Goal: Information Seeking & Learning: Find specific fact

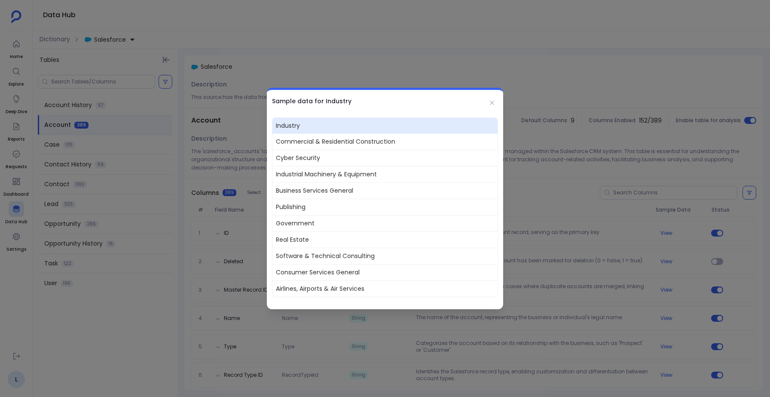
scroll to position [761, 0]
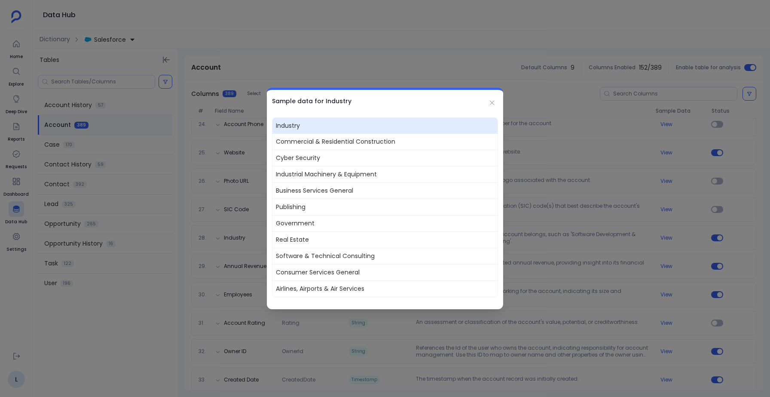
click at [238, 97] on div at bounding box center [385, 198] width 770 height 397
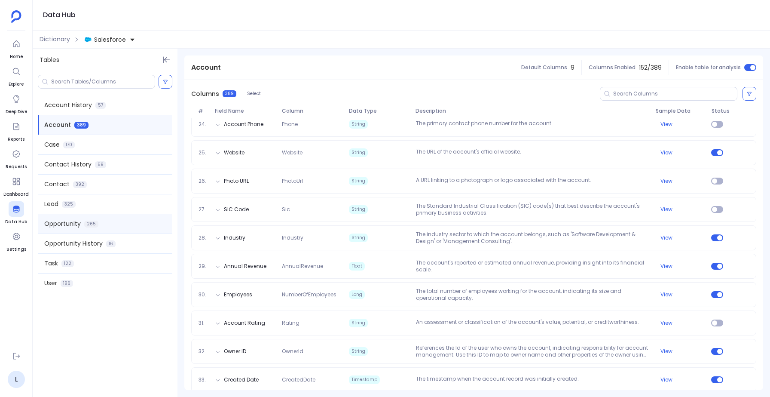
click at [60, 225] on span "Opportunity" at bounding box center [62, 223] width 37 height 9
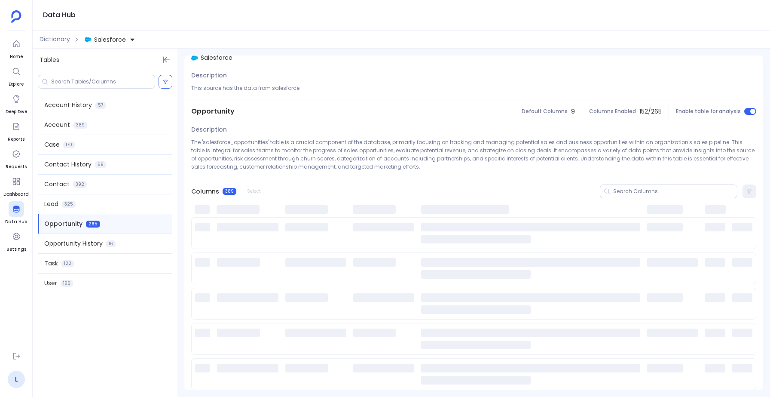
scroll to position [0, 0]
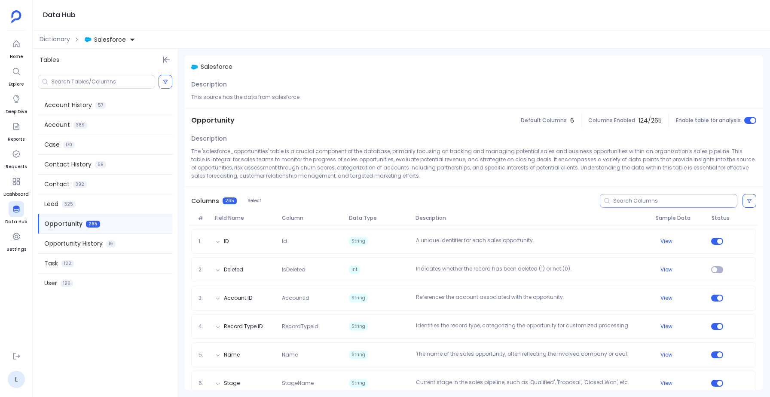
click at [621, 198] on input at bounding box center [675, 200] width 124 height 7
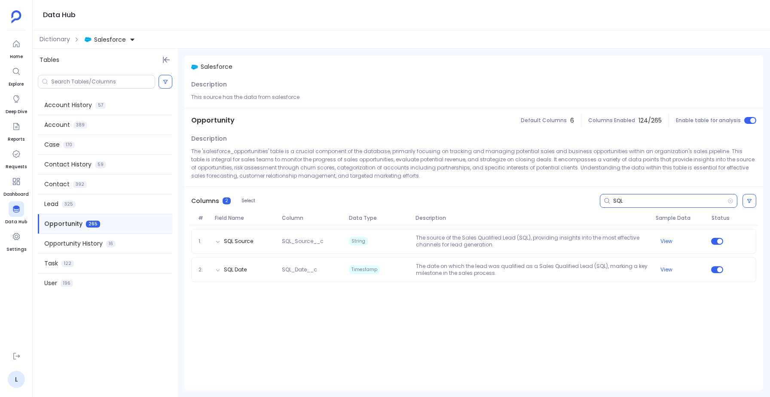
type input "SQL"
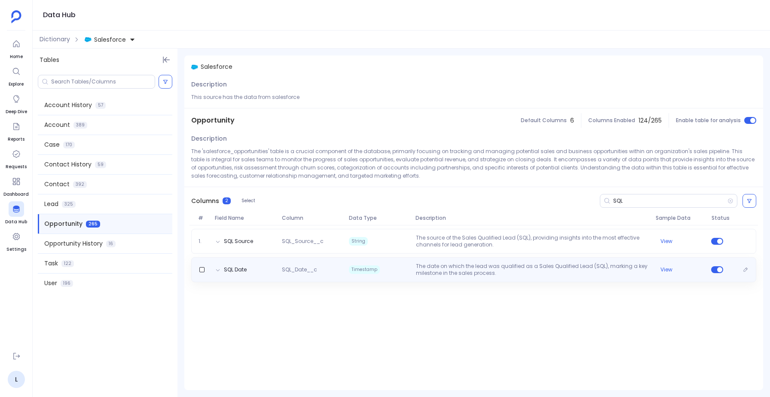
click at [476, 264] on p "The date on which the lead was qualified as a Sales Qualified Lead (SQL), marki…" at bounding box center [533, 270] width 240 height 14
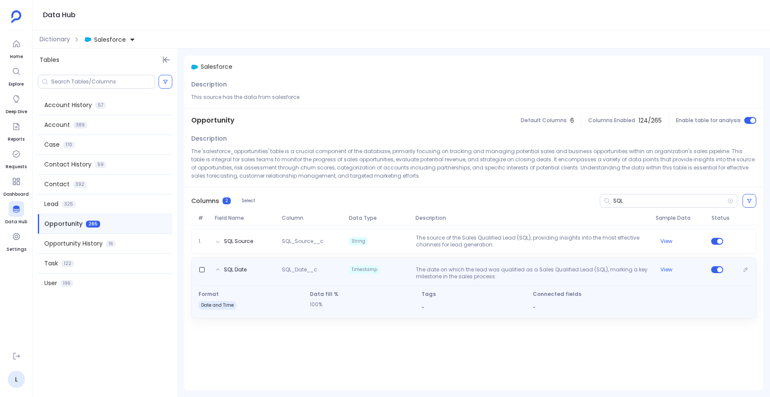
click at [476, 264] on div "SQL Date SQL_Date__c Timestamp The date on which the lead was qualified as a Sa…" at bounding box center [473, 271] width 557 height 17
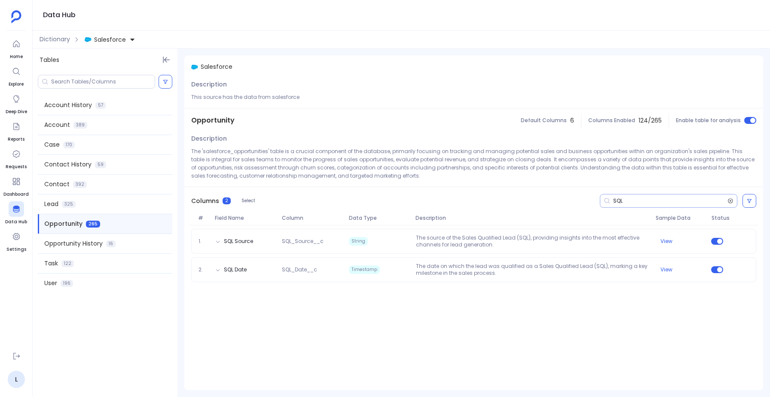
click at [732, 198] on icon at bounding box center [730, 200] width 6 height 7
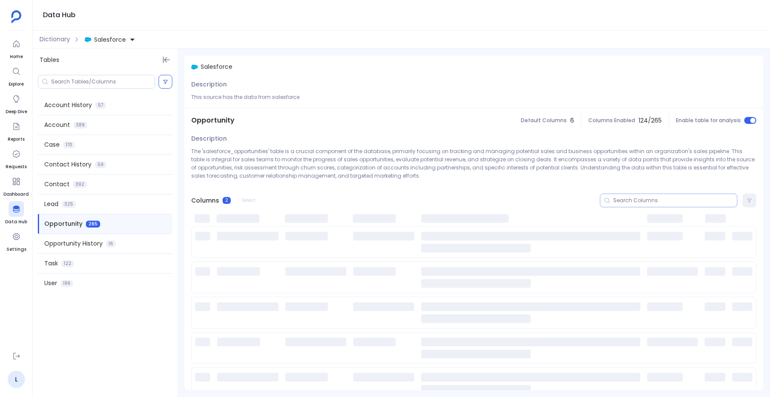
click at [633, 199] on input at bounding box center [675, 200] width 124 height 7
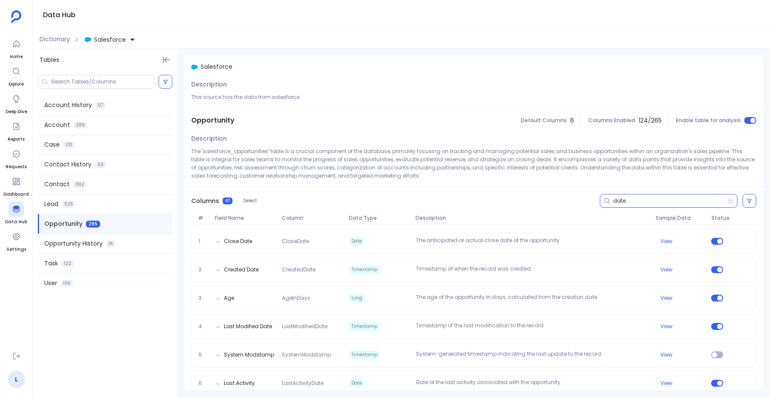
type input "date"
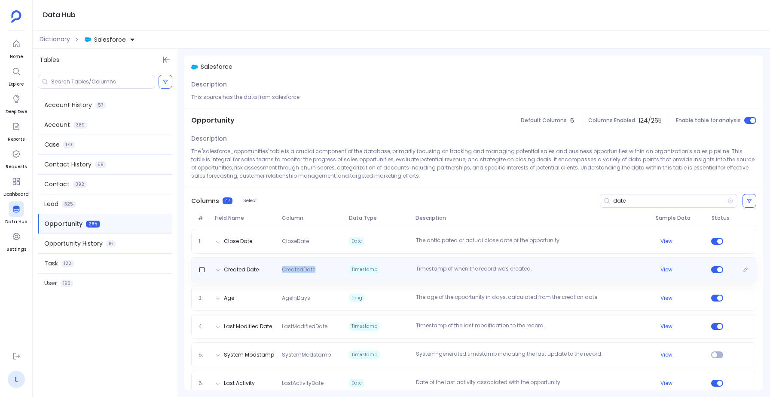
drag, startPoint x: 281, startPoint y: 270, endPoint x: 315, endPoint y: 269, distance: 33.9
click at [315, 269] on span "CreatedDate" at bounding box center [311, 269] width 67 height 7
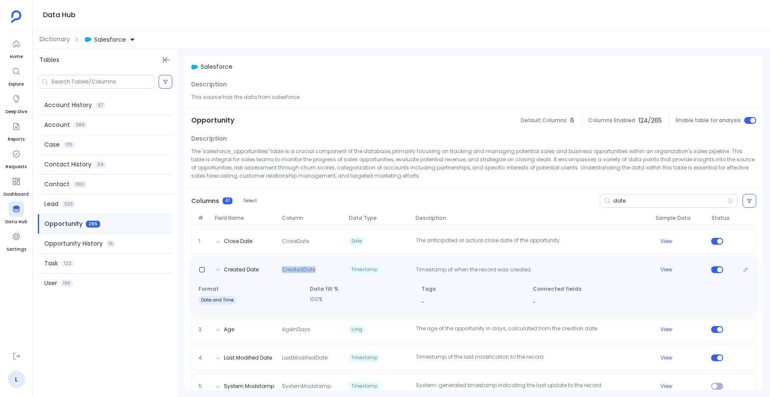
copy span "CreatedDate"
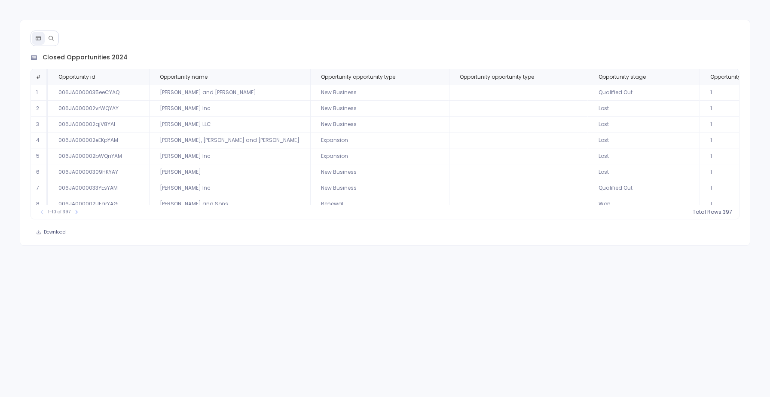
click at [52, 39] on icon at bounding box center [51, 38] width 5 height 5
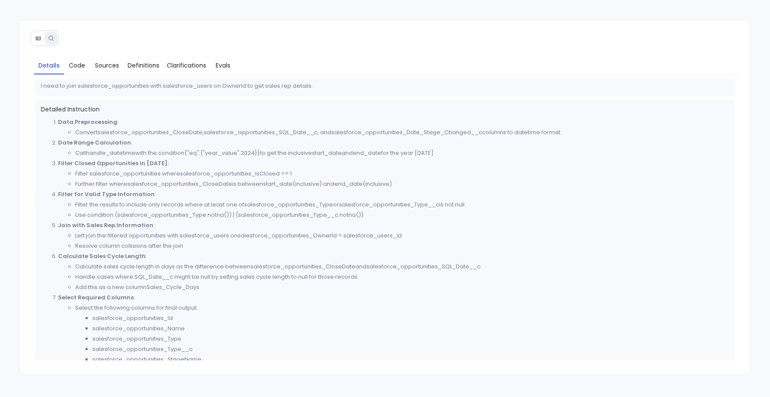
scroll to position [126, 0]
click at [77, 64] on span "Code" at bounding box center [77, 65] width 16 height 9
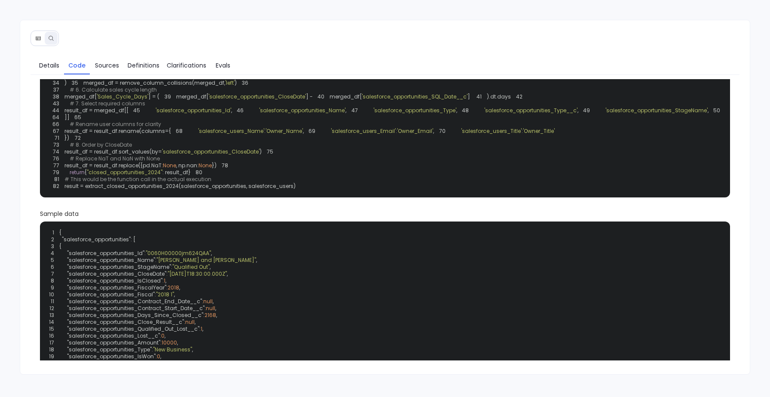
scroll to position [113, 0]
